Goal: Navigation & Orientation: Find specific page/section

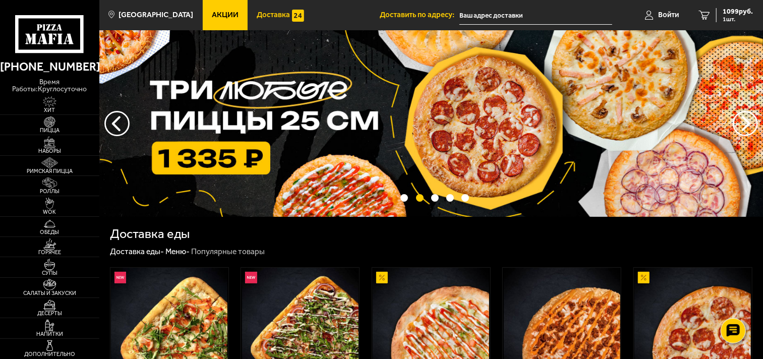
click at [257, 12] on span "Доставка" at bounding box center [273, 15] width 33 height 8
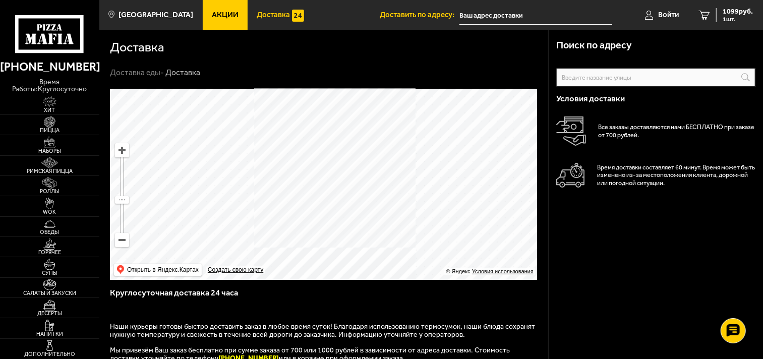
click at [642, 240] on div "Поиск по адресу Информация по адресу Условия доставки Все заказы доставляются н…" at bounding box center [655, 341] width 215 height 622
